Goal: Transaction & Acquisition: Purchase product/service

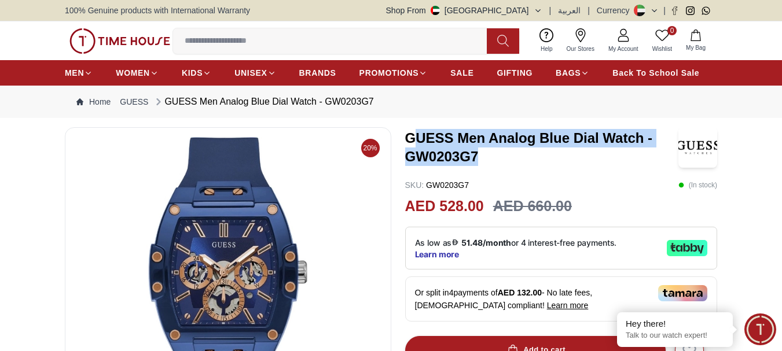
drag, startPoint x: 479, startPoint y: 152, endPoint x: 413, endPoint y: 141, distance: 67.6
click at [413, 141] on h3 "GUESS Men Analog Blue Dial Watch - GW0203G7" at bounding box center [542, 147] width 274 height 37
click at [463, 153] on h3 "GUESS Men Analog Blue Dial Watch - GW0203G7" at bounding box center [542, 147] width 274 height 37
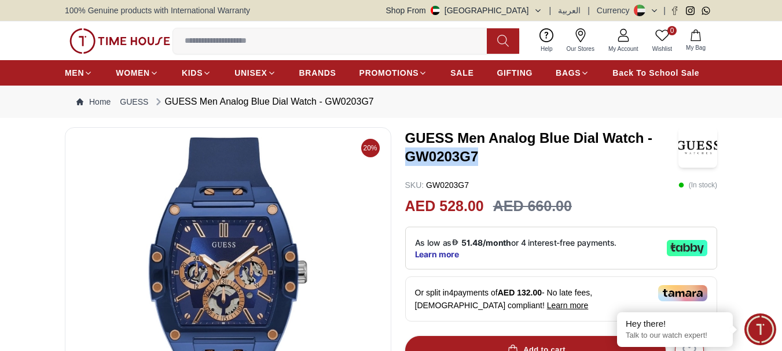
drag, startPoint x: 476, startPoint y: 151, endPoint x: 409, endPoint y: 147, distance: 67.3
click at [409, 147] on h3 "GUESS Men Analog Blue Dial Watch - GW0203G7" at bounding box center [542, 147] width 274 height 37
copy h3 "GW0203G7"
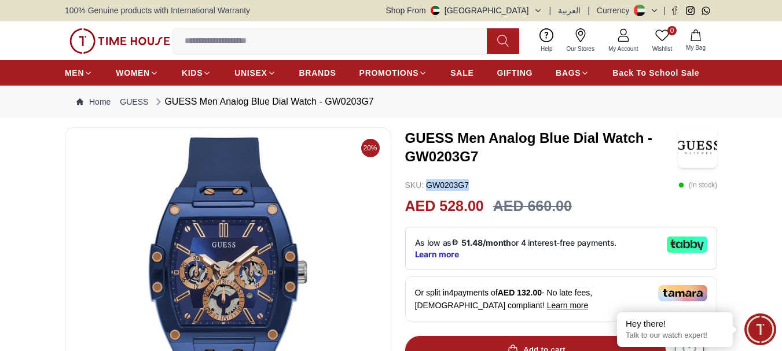
drag, startPoint x: 469, startPoint y: 175, endPoint x: 425, endPoint y: 175, distance: 44.0
click at [425, 179] on div "SKU : GW0203G7 ( In stock )" at bounding box center [561, 185] width 313 height 12
copy p "GW0203G7"
